Goal: Information Seeking & Learning: Learn about a topic

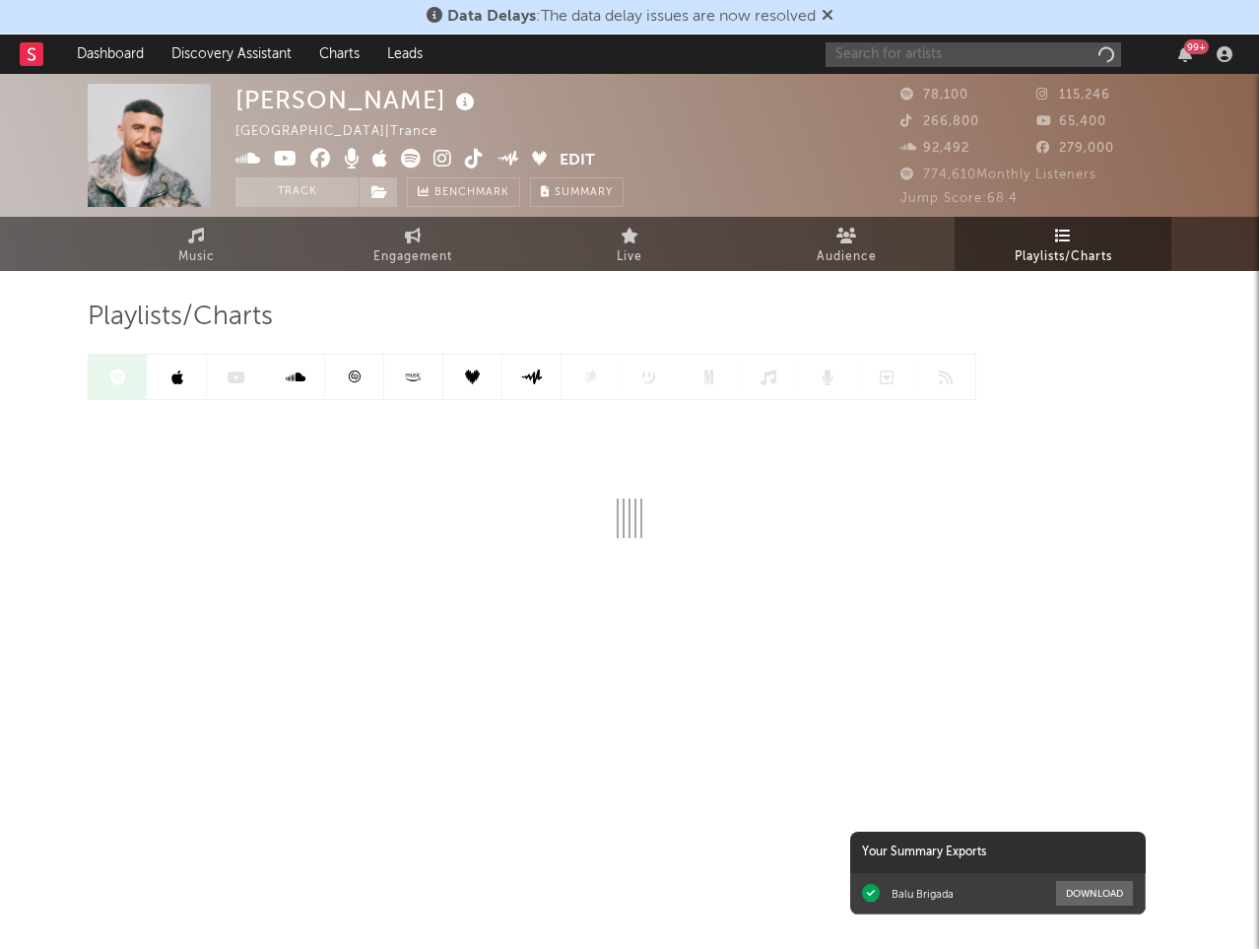
click at [927, 50] on input "text" at bounding box center [974, 54] width 296 height 25
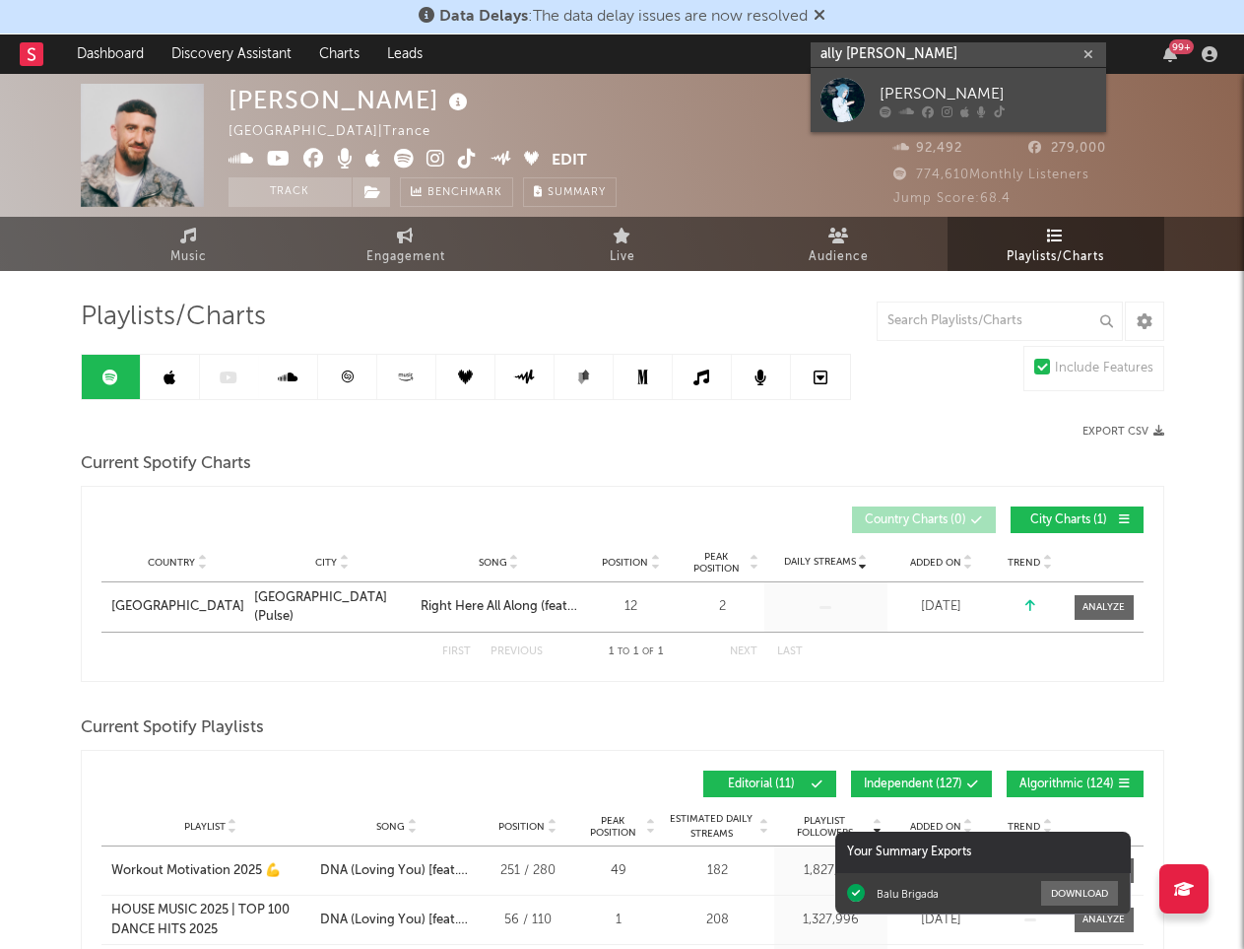
type input "ally [PERSON_NAME]"
click at [953, 96] on div "[PERSON_NAME]" at bounding box center [988, 94] width 217 height 24
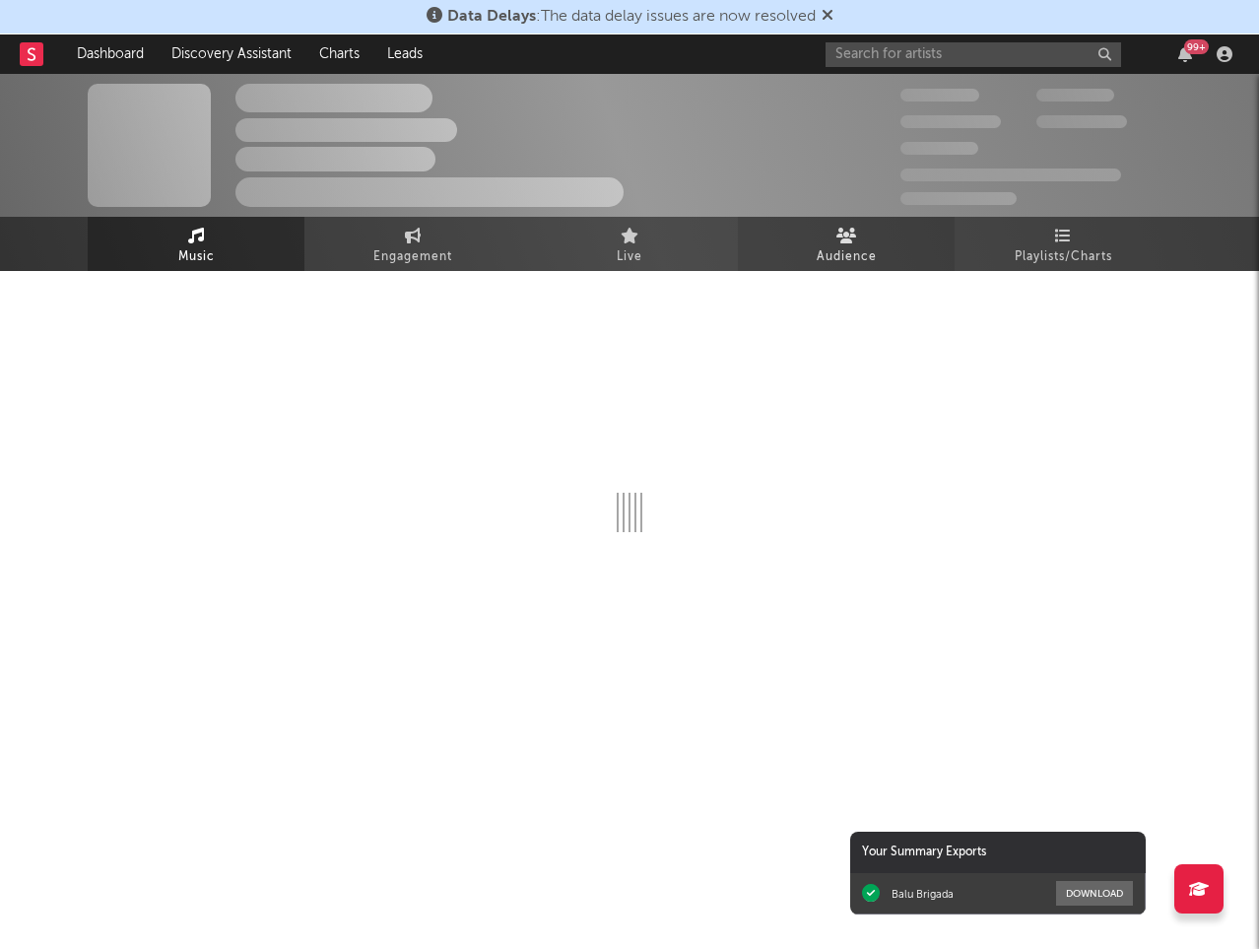
select select "6m"
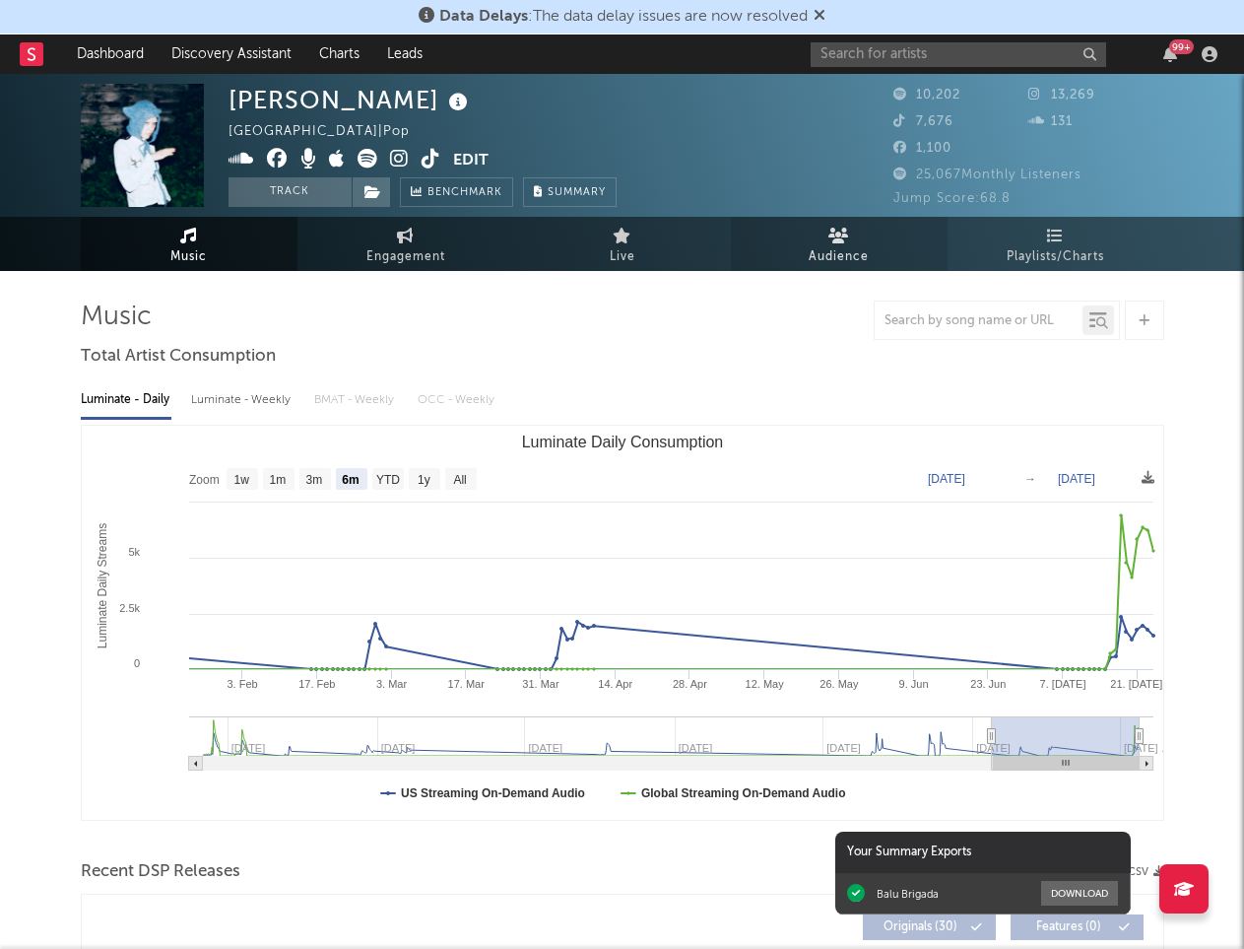
click at [850, 250] on span "Audience" at bounding box center [839, 257] width 60 height 24
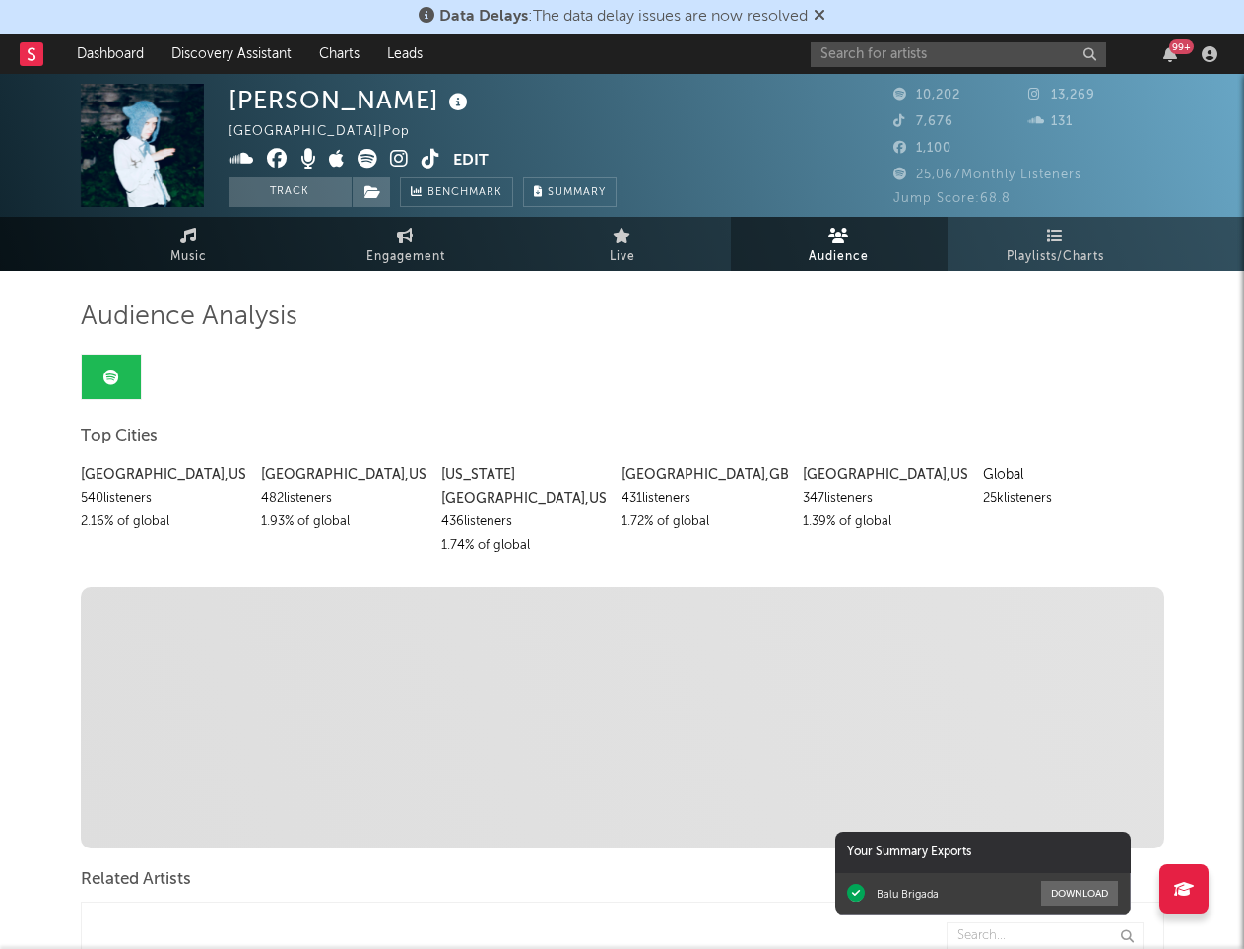
click at [293, 215] on div "Ally [PERSON_NAME] [GEOGRAPHIC_DATA] | Pop Edit Track Benchmark Summary 10,202 …" at bounding box center [622, 145] width 1244 height 143
click at [379, 232] on link "Engagement" at bounding box center [406, 244] width 217 height 54
select select "1w"
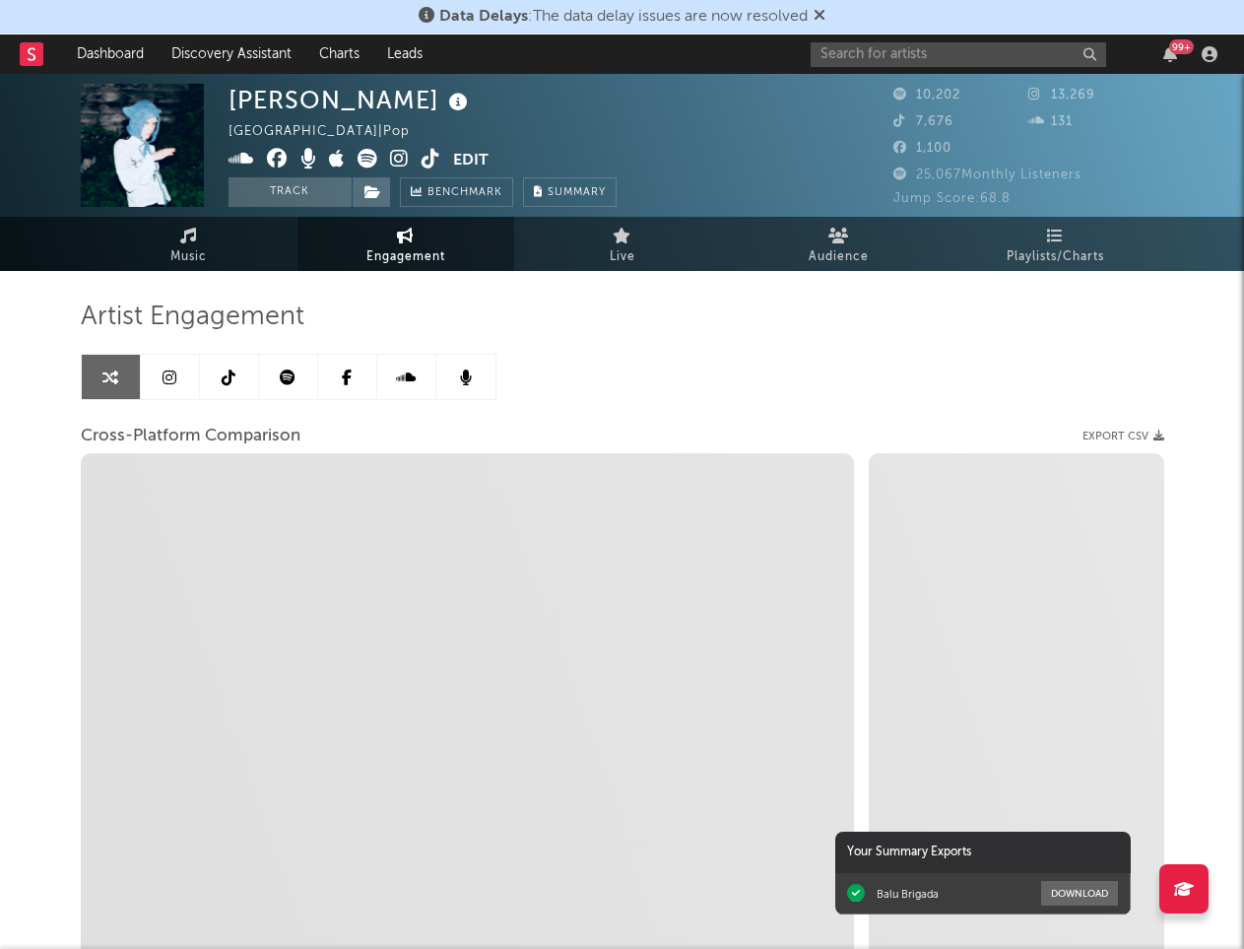
click at [236, 393] on link at bounding box center [229, 377] width 59 height 44
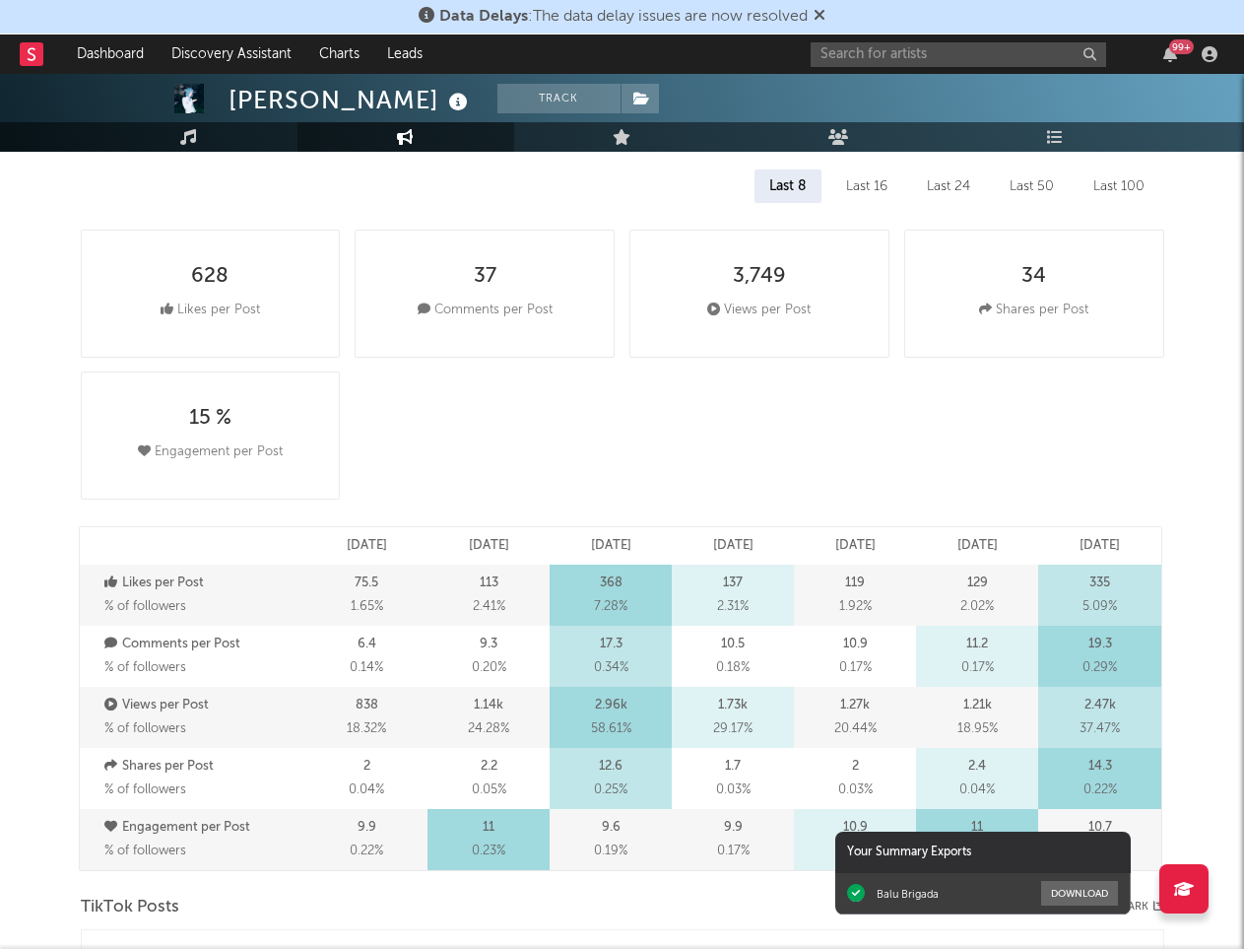
select select "6m"
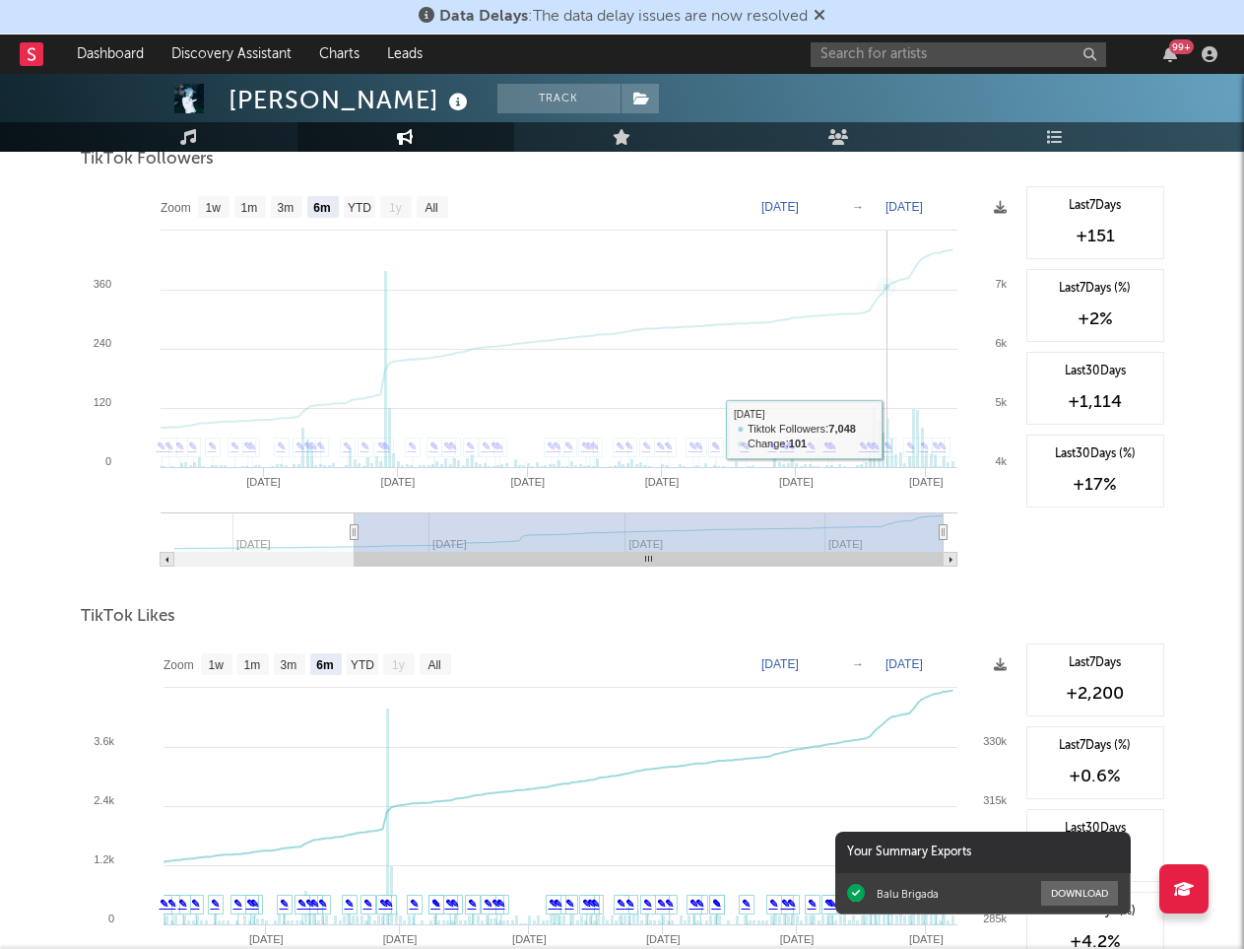
scroll to position [1912, 0]
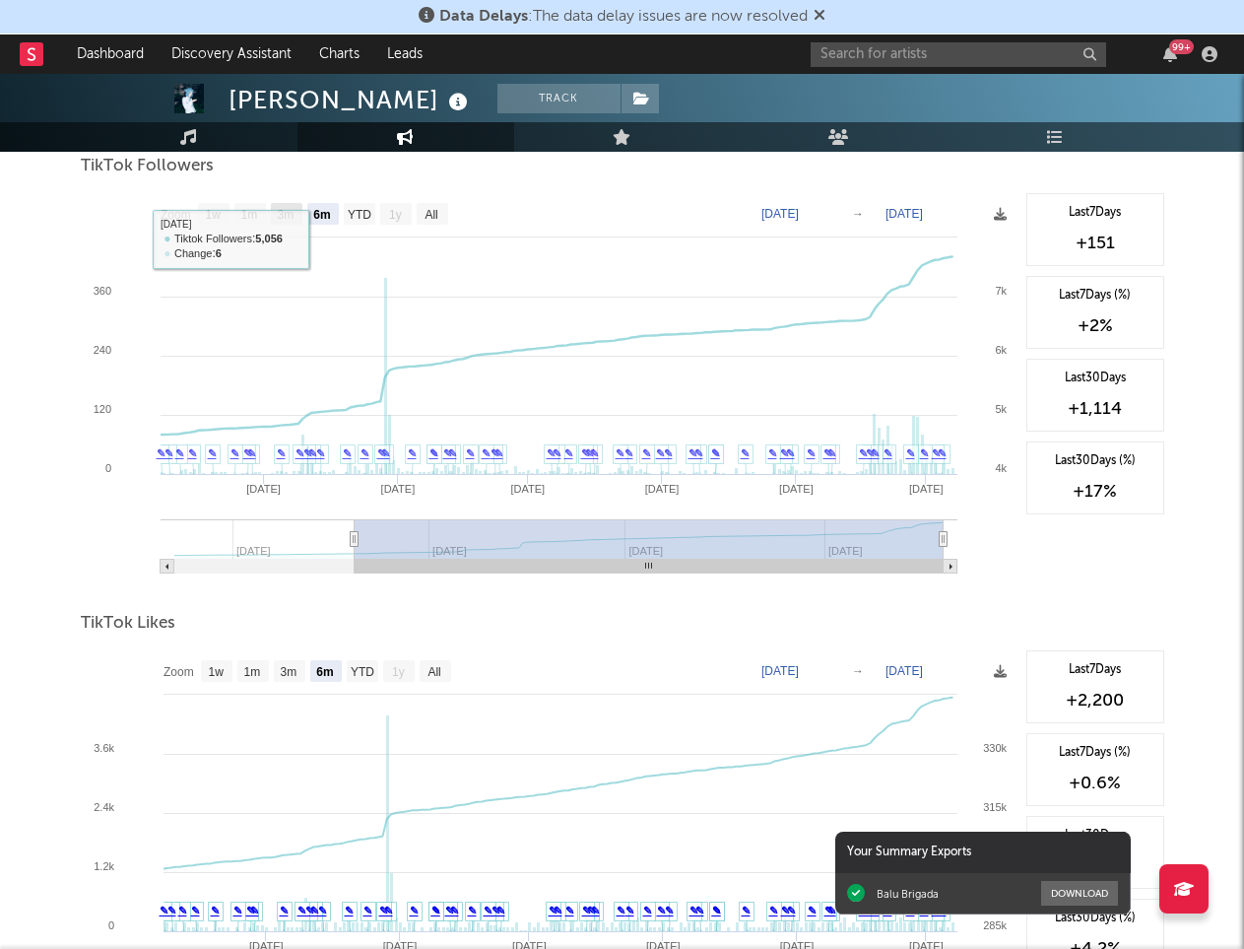
click at [295, 223] on rect at bounding box center [287, 214] width 32 height 22
select select "3m"
type input "[DATE]"
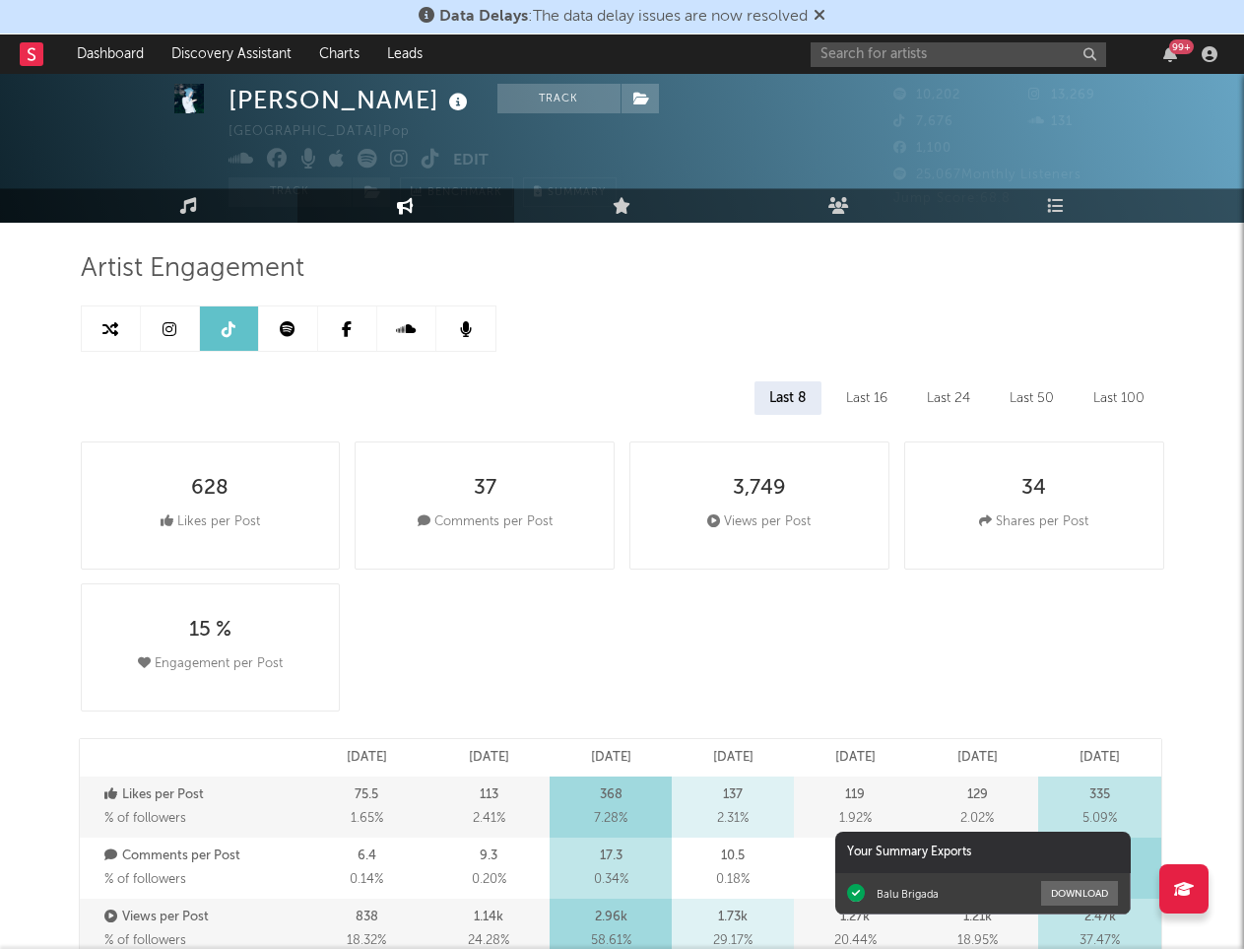
scroll to position [0, 0]
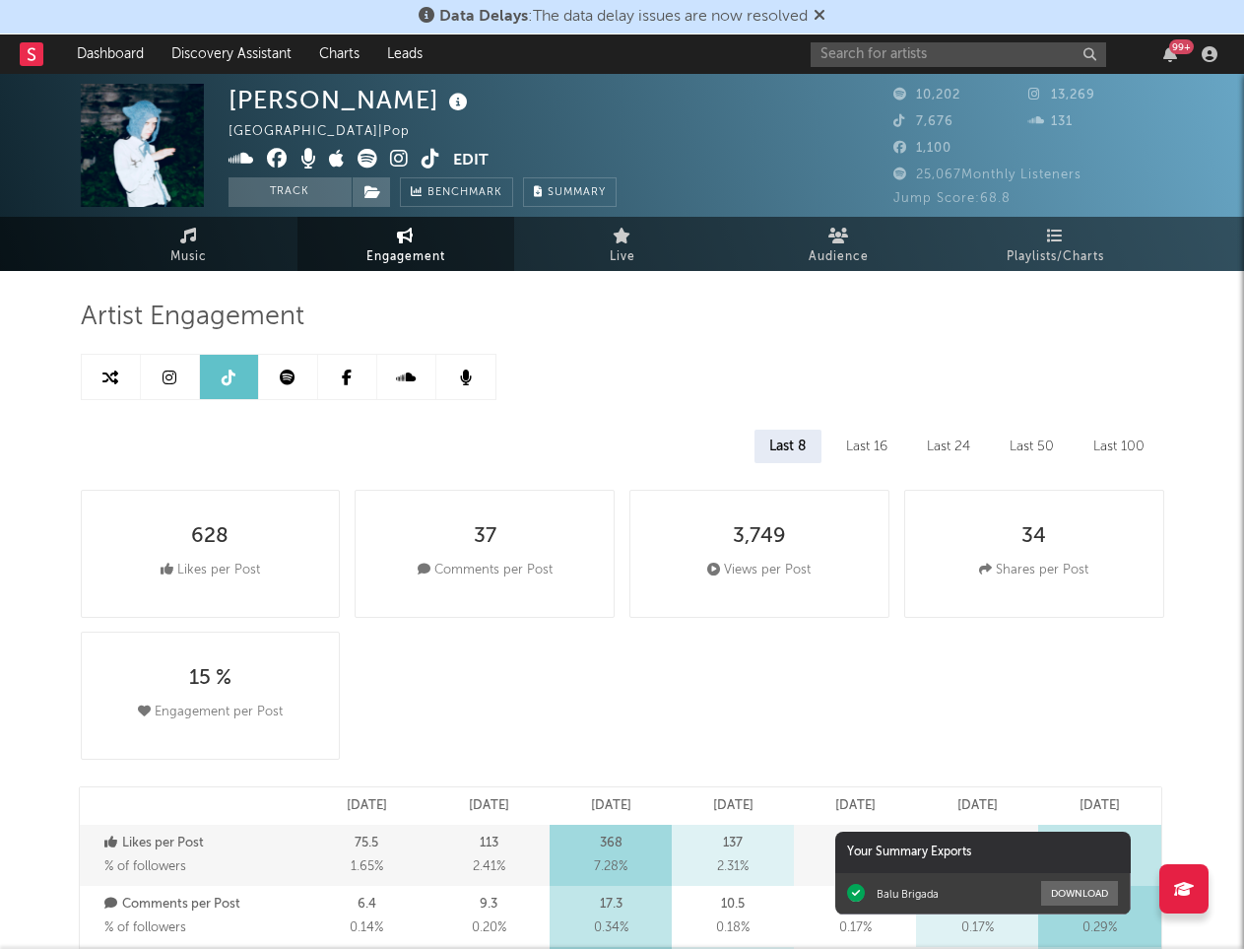
click at [276, 372] on link at bounding box center [288, 377] width 59 height 44
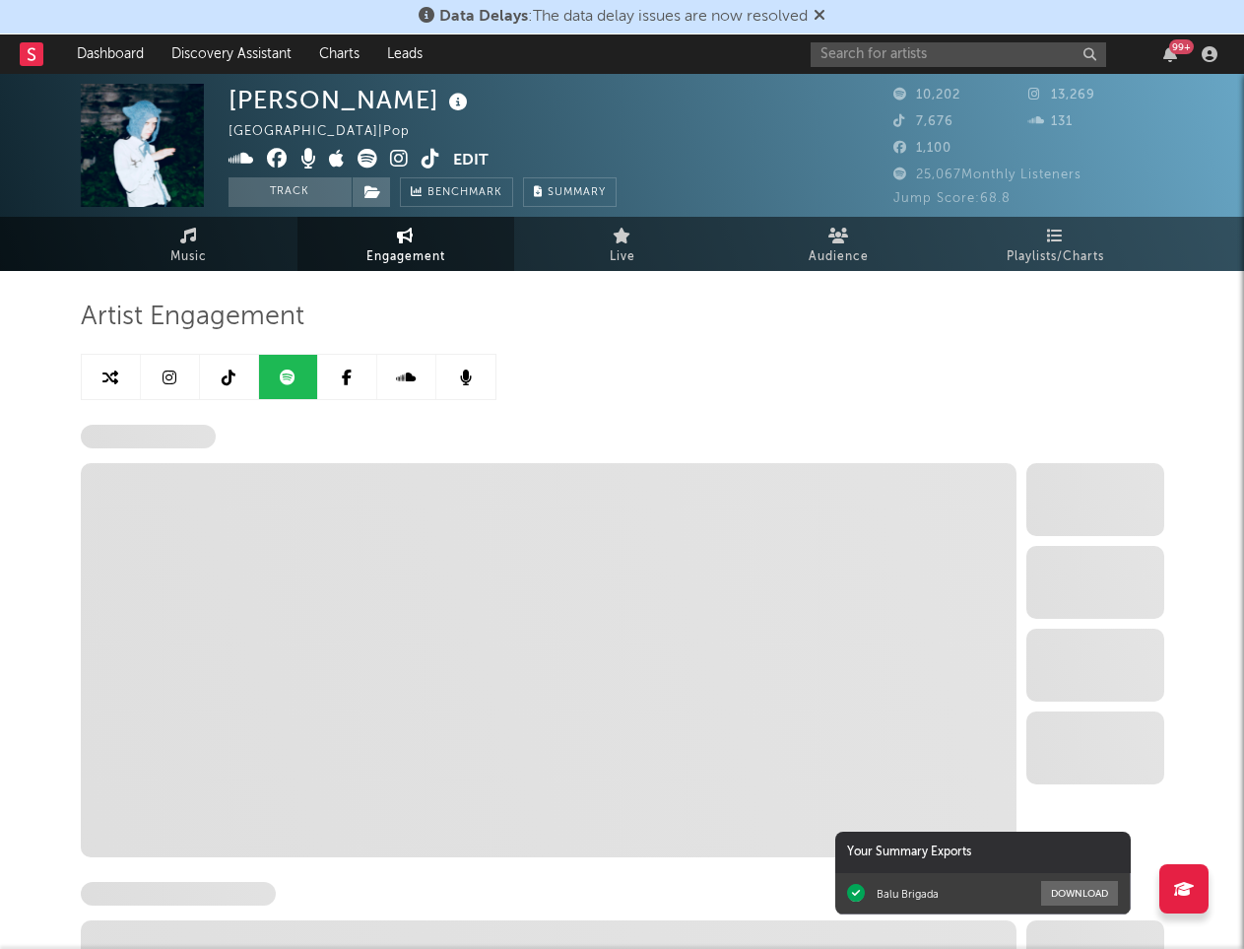
select select "6m"
select select "1w"
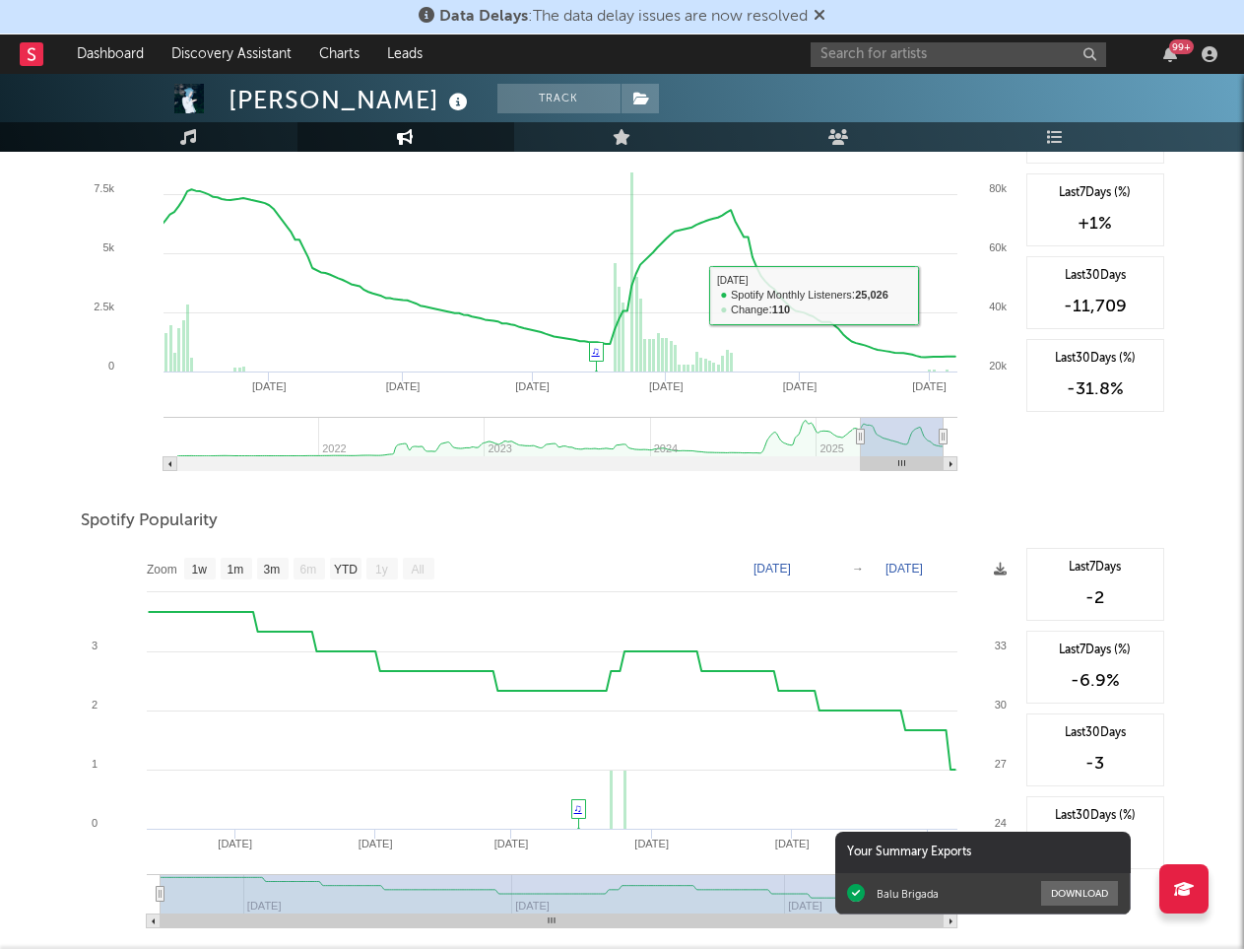
scroll to position [930, 0]
